Goal: Learn about a topic: Learn about a topic

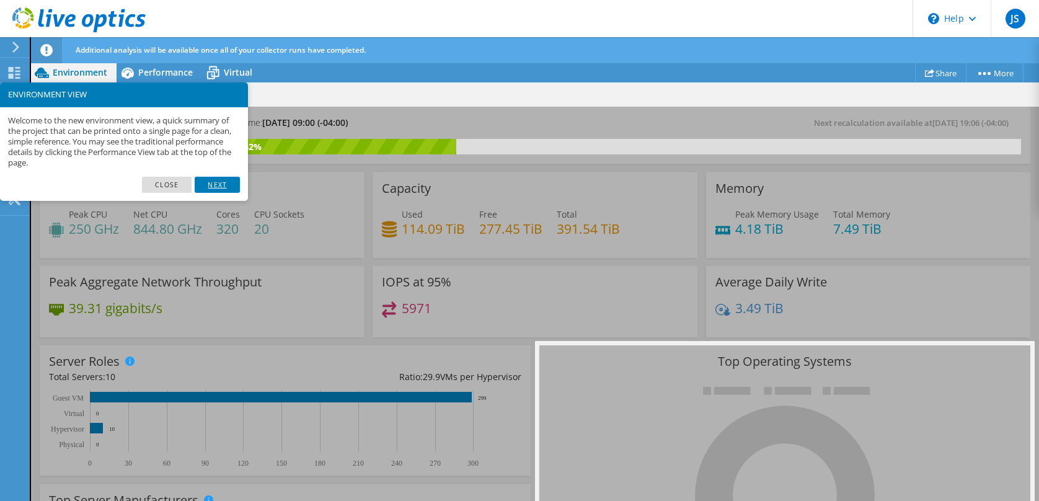
click at [206, 182] on link "Next" at bounding box center [217, 185] width 45 height 16
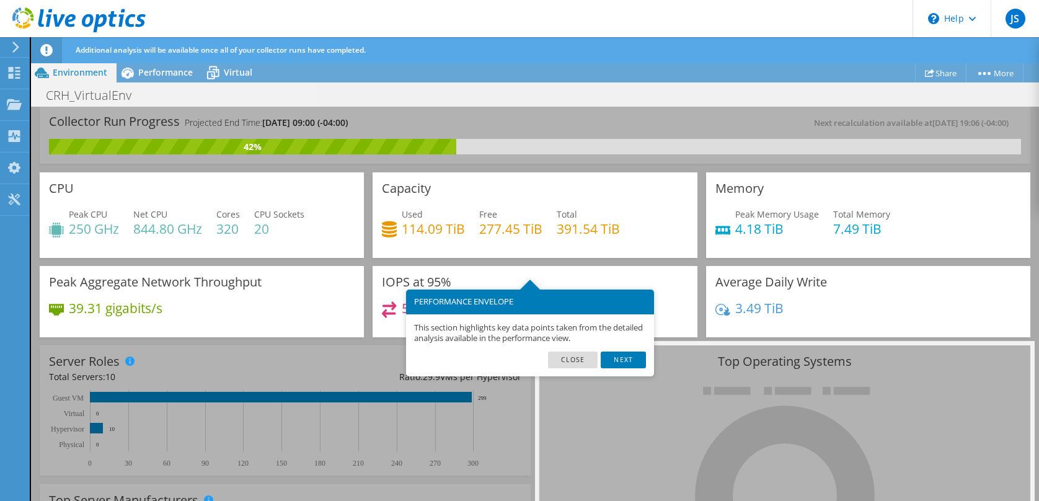
scroll to position [25, 0]
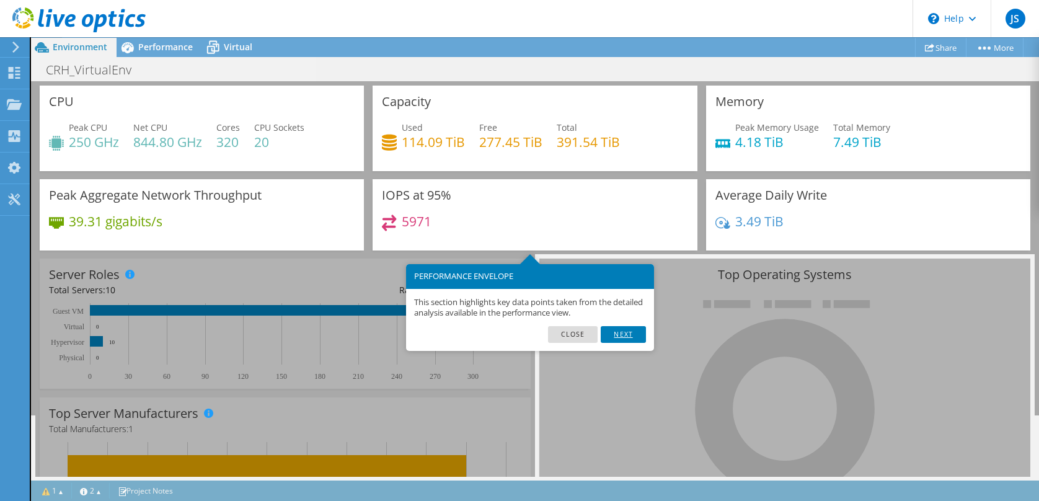
click at [627, 330] on link "Next" at bounding box center [623, 334] width 45 height 16
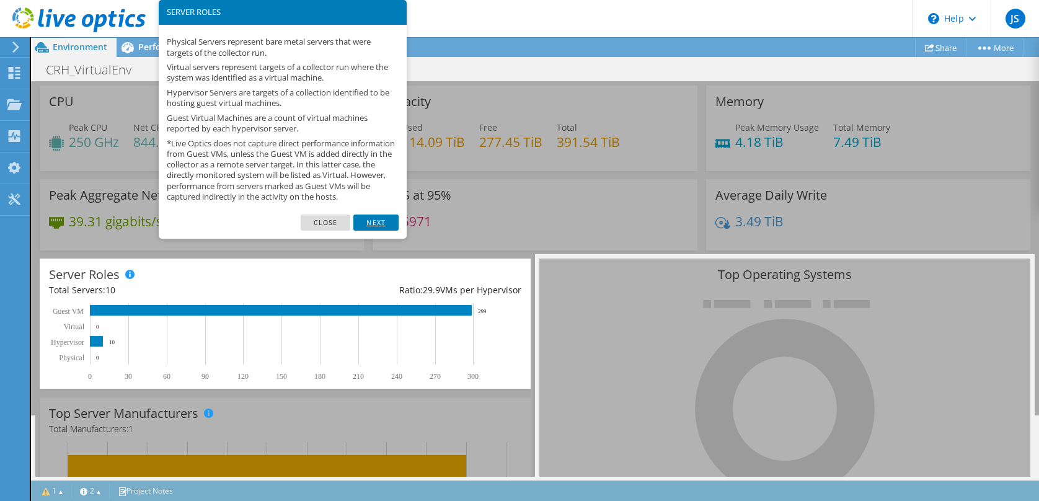
click at [368, 229] on link "Next" at bounding box center [375, 222] width 45 height 16
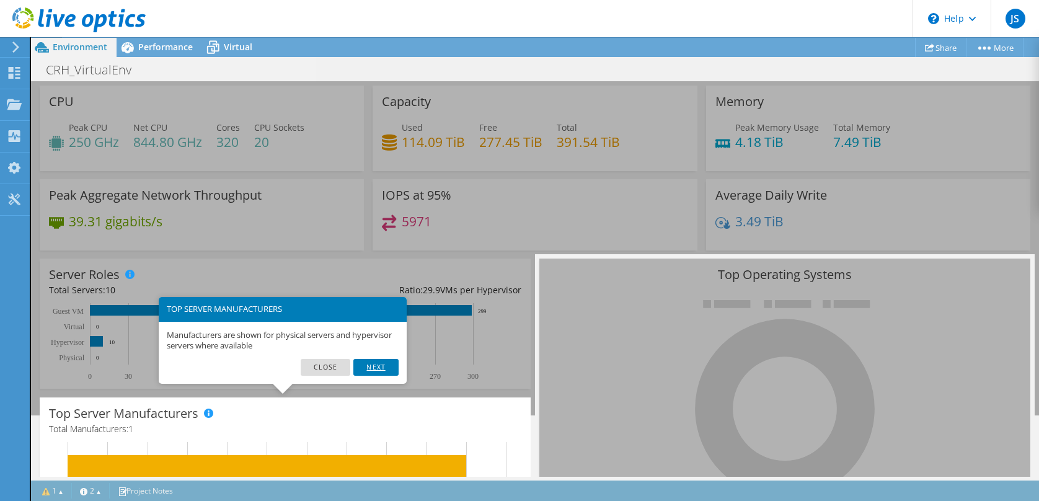
click at [376, 363] on link "Next" at bounding box center [375, 367] width 45 height 16
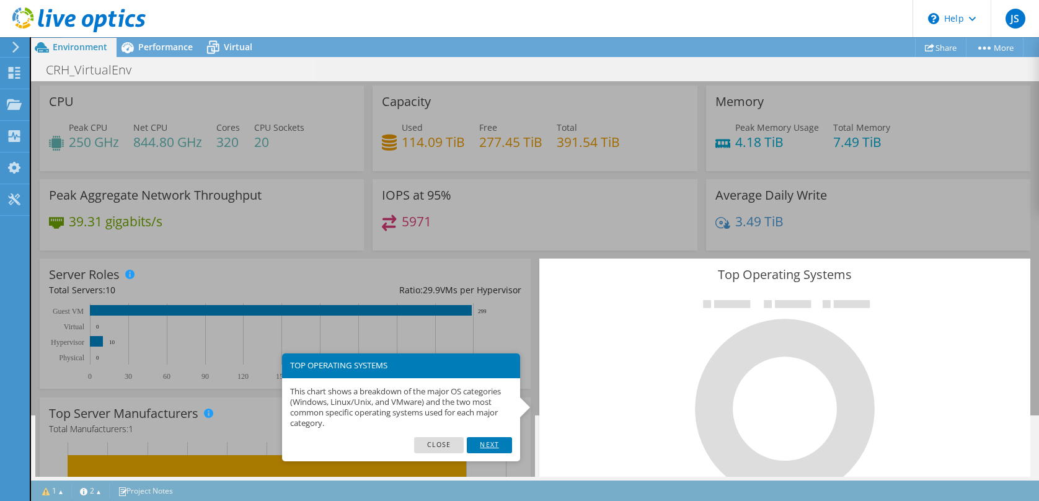
click at [487, 440] on link "Next" at bounding box center [489, 445] width 45 height 16
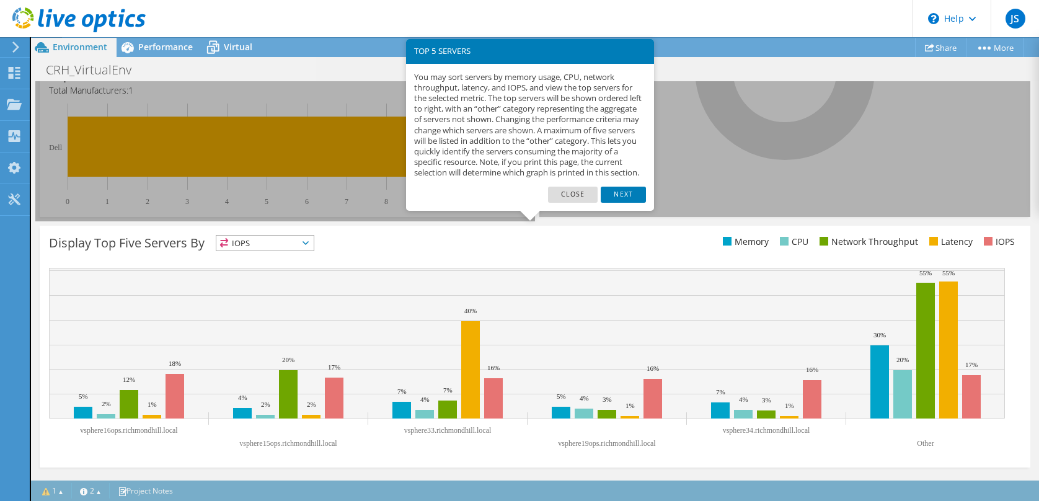
scroll to position [399, 0]
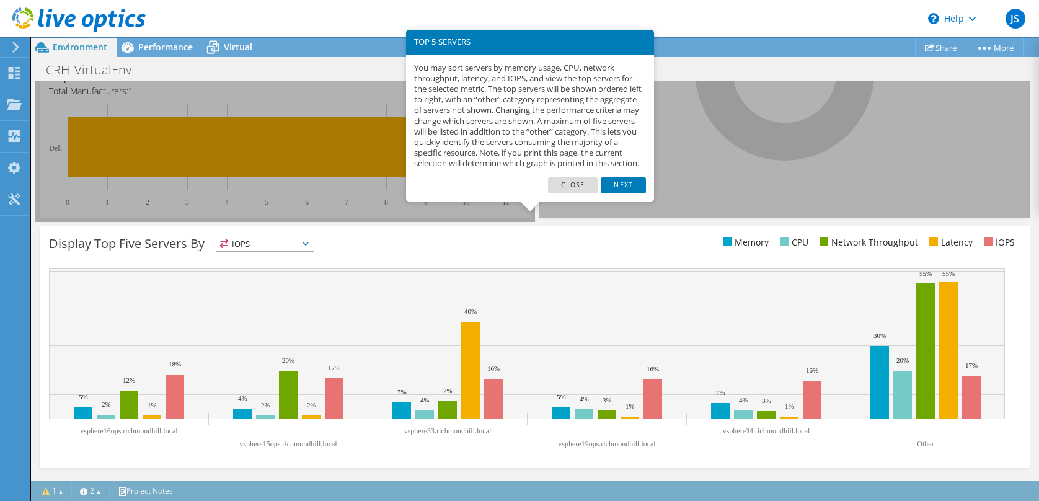
click at [624, 188] on link "Next" at bounding box center [623, 185] width 45 height 16
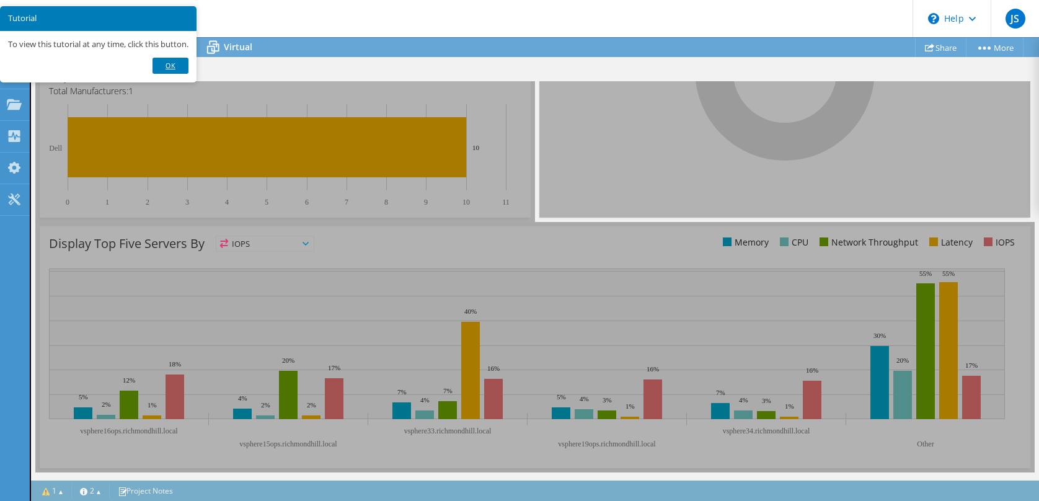
click at [179, 72] on link "Ok" at bounding box center [171, 66] width 36 height 16
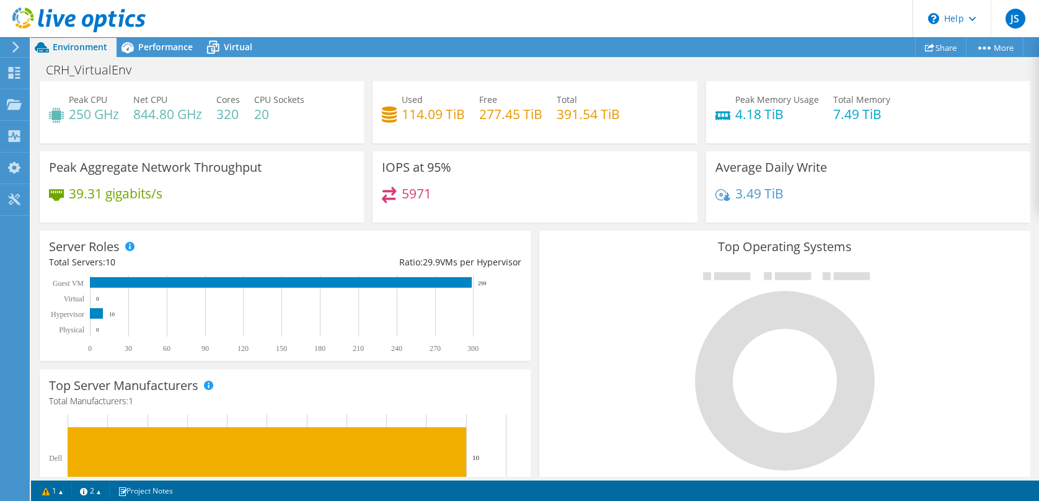
scroll to position [0, 0]
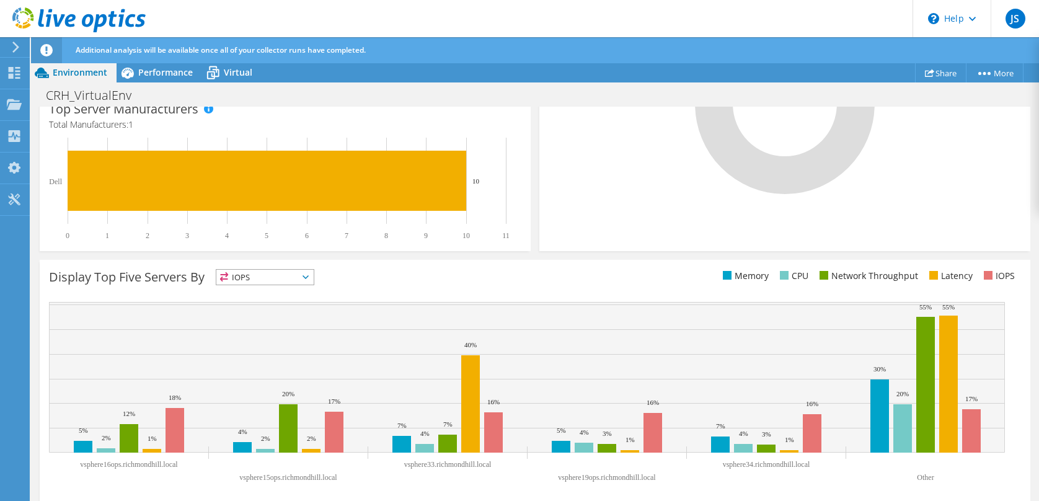
scroll to position [399, 0]
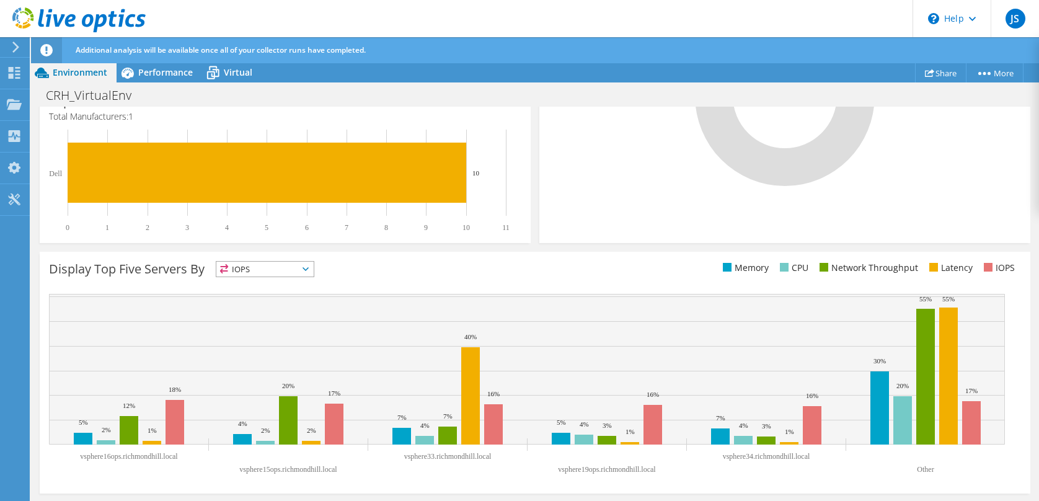
click at [314, 268] on span "IOPS" at bounding box center [264, 269] width 97 height 15
click at [277, 320] on li "CPU" at bounding box center [264, 319] width 97 height 17
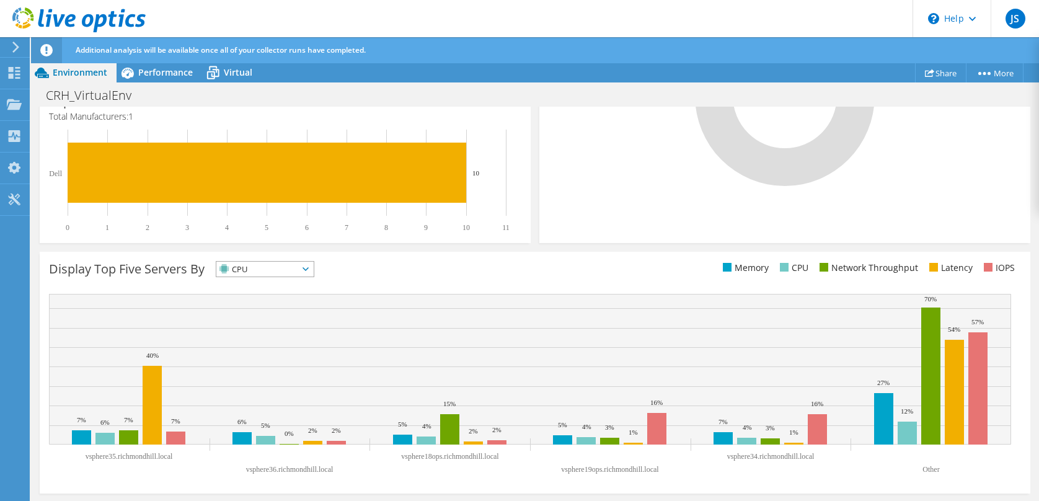
click at [309, 268] on icon at bounding box center [306, 269] width 6 height 4
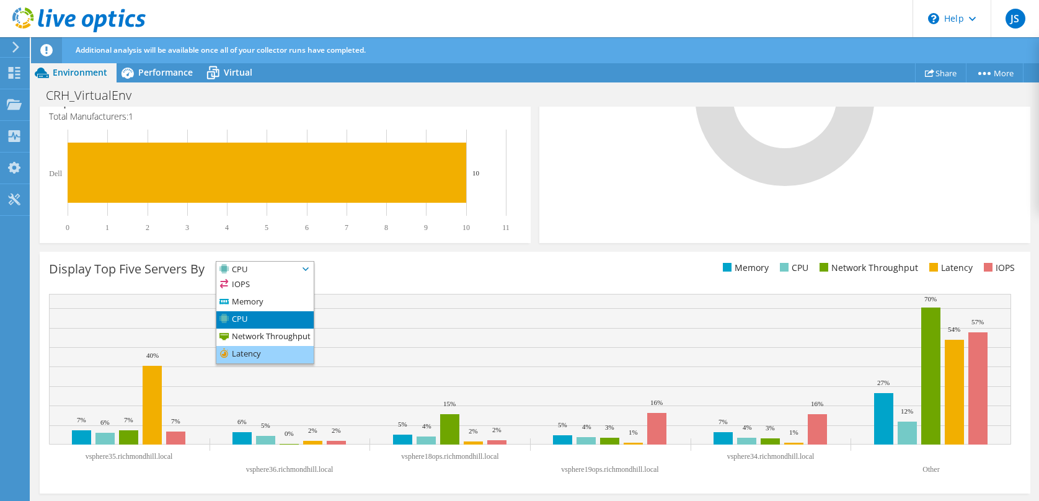
click at [261, 355] on li "Latency" at bounding box center [264, 354] width 97 height 17
